Goal: Task Accomplishment & Management: Manage account settings

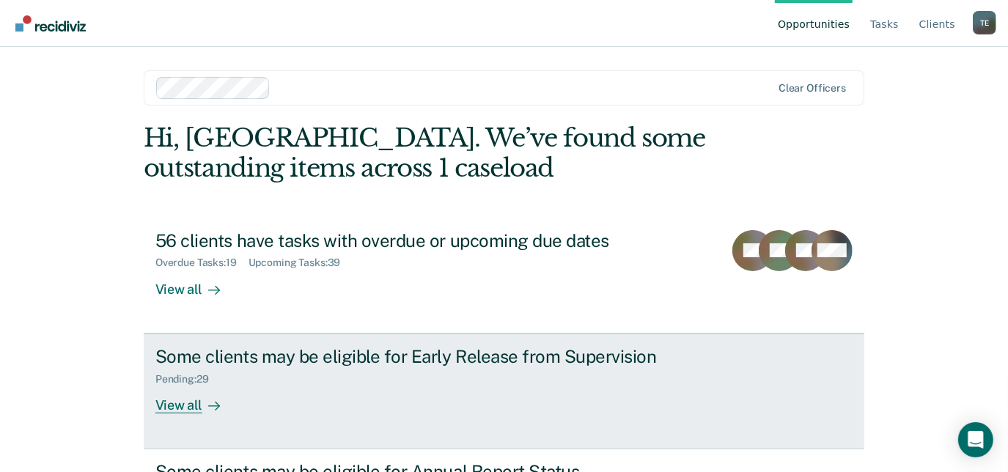
click at [178, 411] on div "View all" at bounding box center [196, 399] width 82 height 29
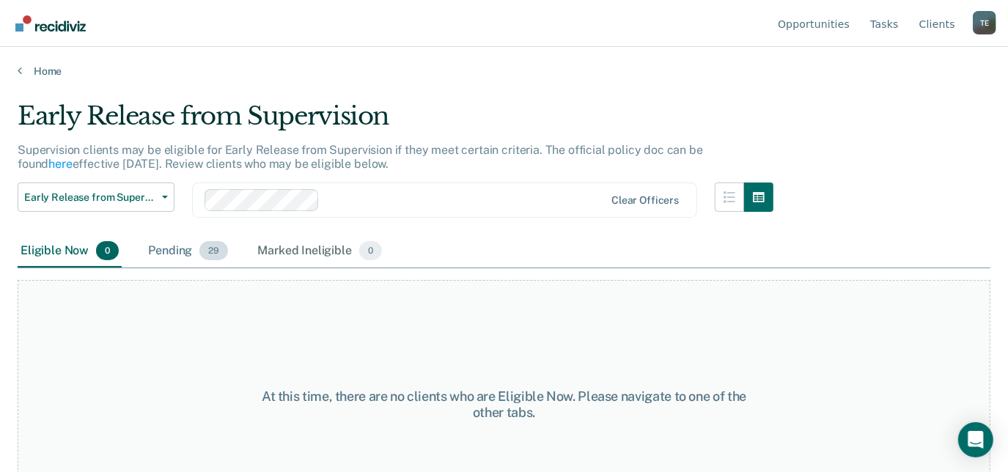
click at [170, 253] on div "Pending 29" at bounding box center [188, 251] width 86 height 32
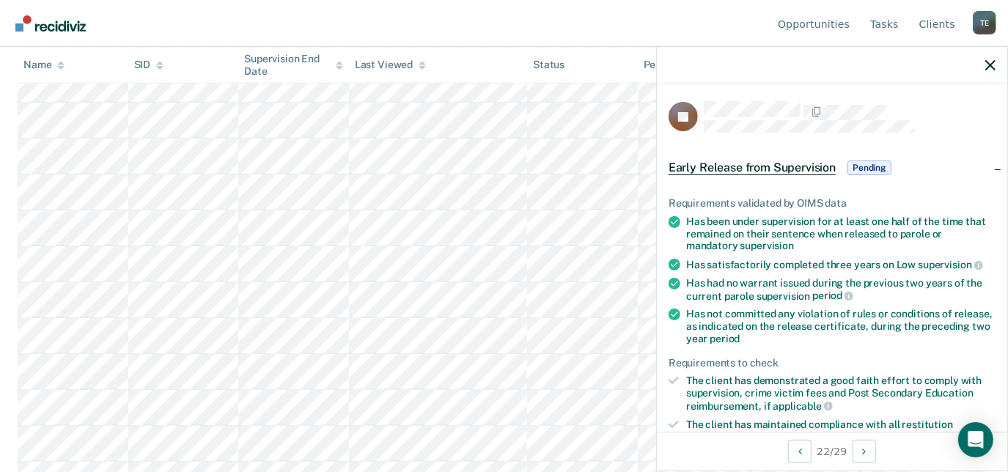
scroll to position [872, 0]
click at [990, 68] on icon "button" at bounding box center [990, 65] width 10 height 10
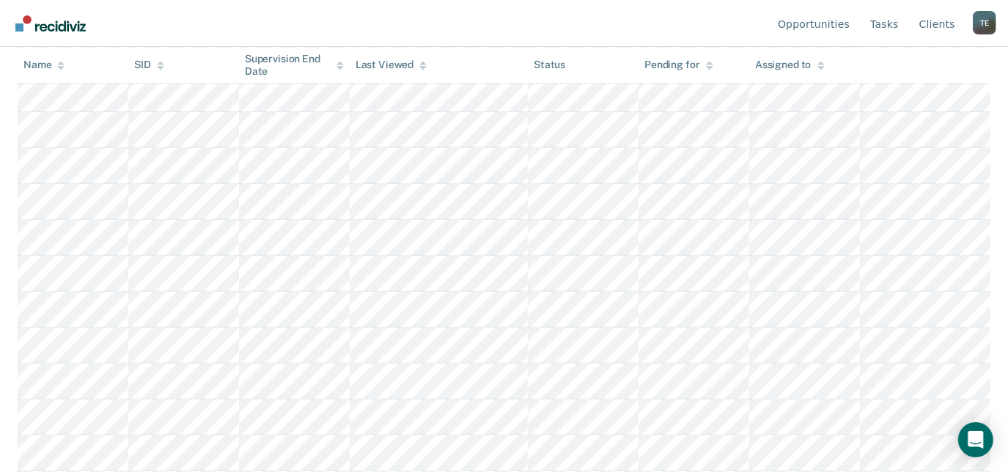
scroll to position [106, 0]
